Goal: Navigation & Orientation: Understand site structure

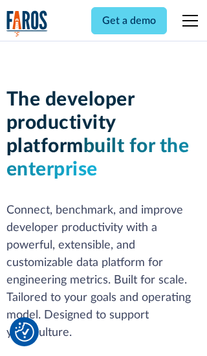
scroll to position [196, 0]
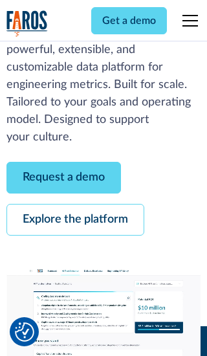
click at [64, 178] on link "Request a demo" at bounding box center [63, 178] width 115 height 32
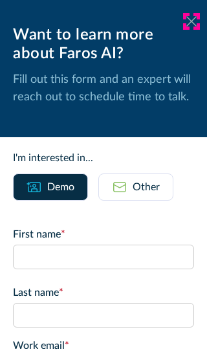
click at [192, 21] on icon at bounding box center [192, 21] width 10 height 10
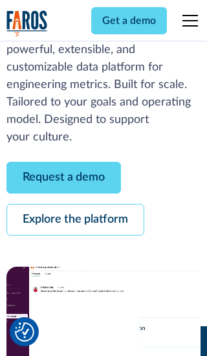
scroll to position [238, 0]
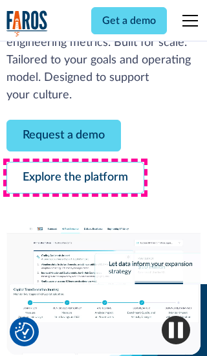
click at [75, 178] on link "Explore the platform" at bounding box center [75, 178] width 138 height 32
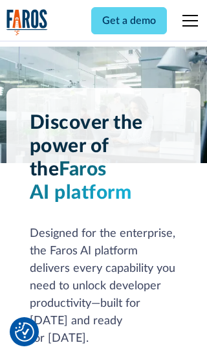
scroll to position [9739, 0]
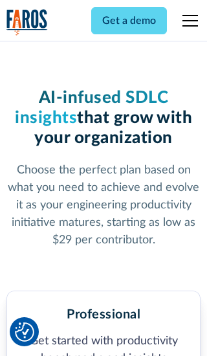
scroll to position [2013, 0]
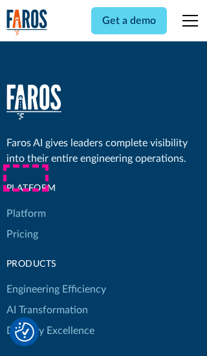
click at [25, 203] on link "Platform" at bounding box center [26, 213] width 40 height 21
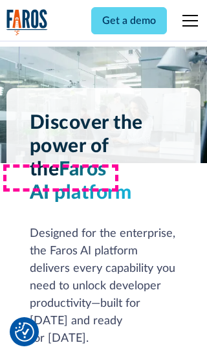
scroll to position [10155, 0]
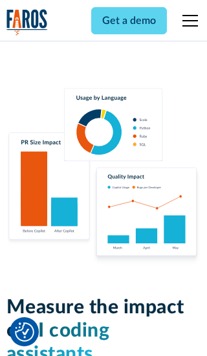
scroll to position [8016, 0]
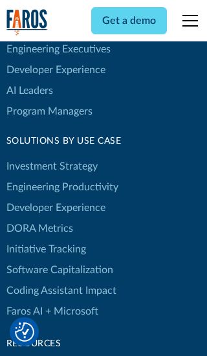
click at [39, 218] on link "DORA Metrics" at bounding box center [39, 228] width 67 height 21
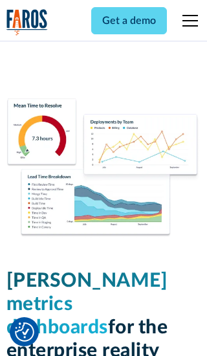
scroll to position [5679, 0]
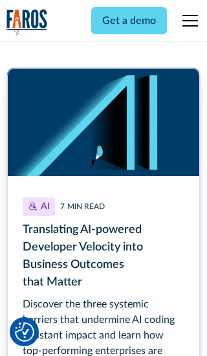
scroll to position [5861, 0]
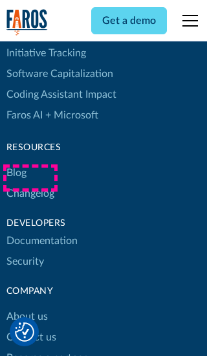
click at [30, 183] on link "Changelog" at bounding box center [30, 193] width 48 height 21
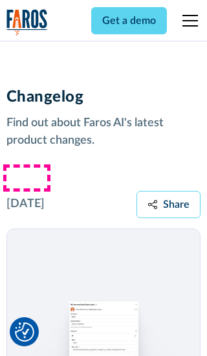
scroll to position [15657, 0]
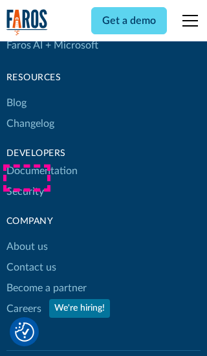
click at [27, 237] on link "About us" at bounding box center [26, 247] width 41 height 21
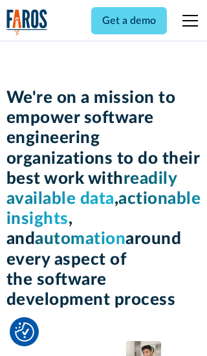
scroll to position [4474, 0]
